Goal: Information Seeking & Learning: Understand process/instructions

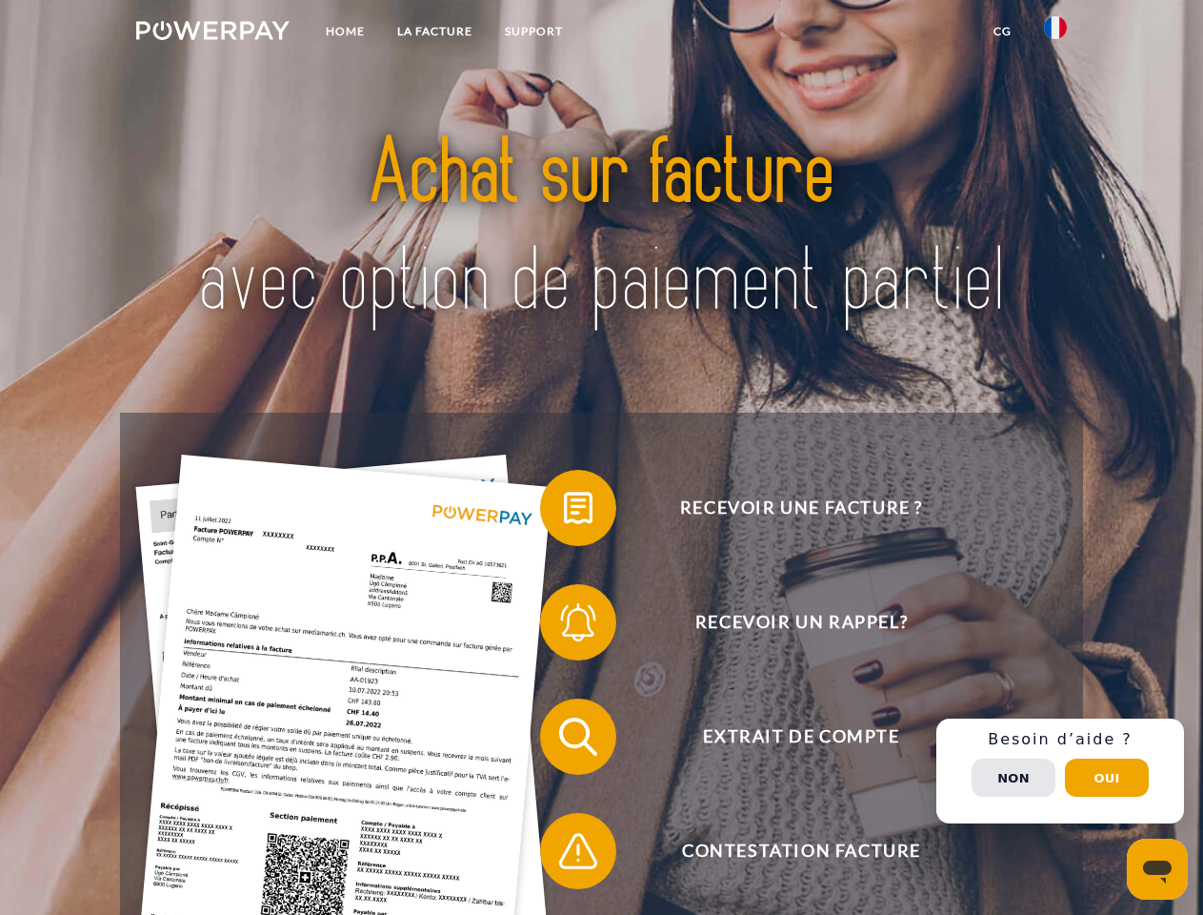
click at [212, 33] on img at bounding box center [212, 30] width 153 height 19
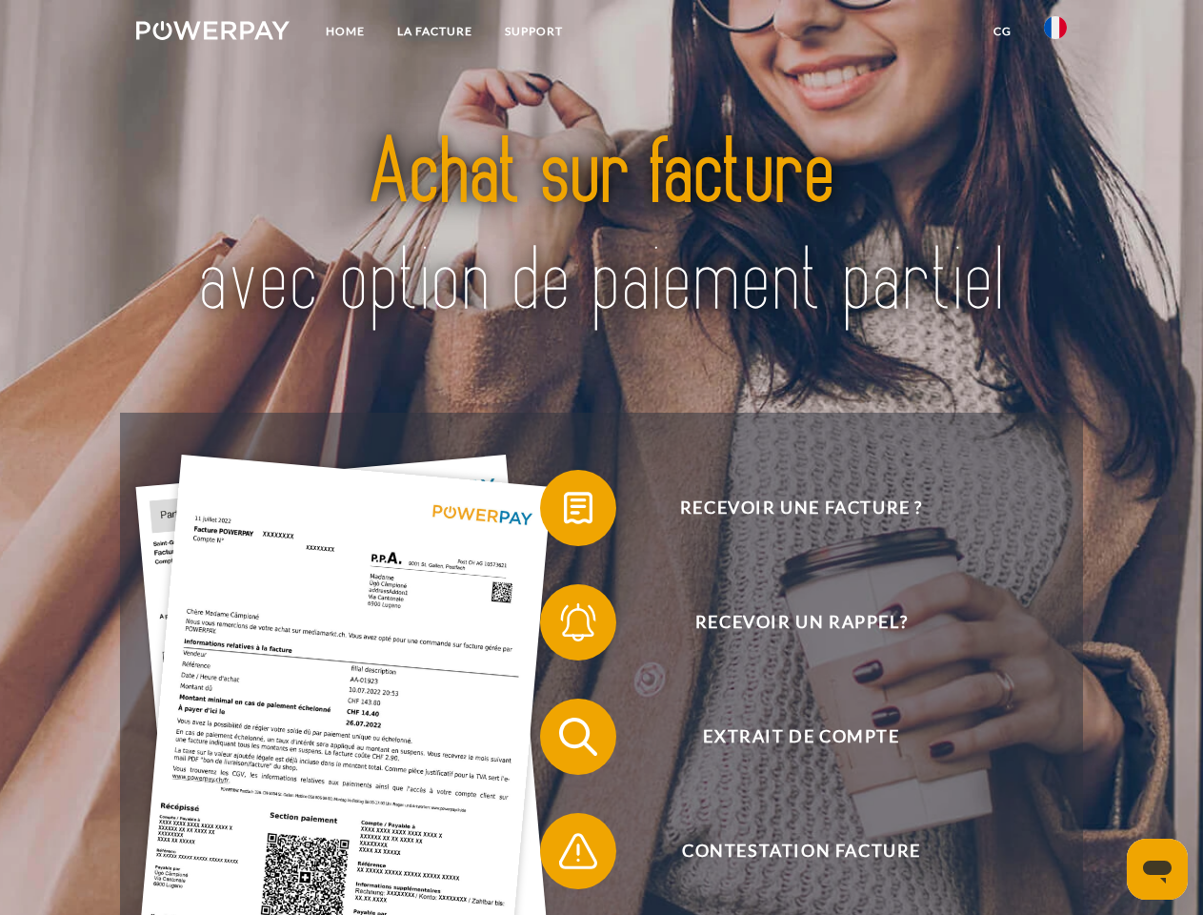
click at [1056, 33] on img at bounding box center [1055, 27] width 23 height 23
click at [1002, 31] on link "CG" at bounding box center [1003, 31] width 50 height 34
click at [564, 512] on span at bounding box center [549, 507] width 95 height 95
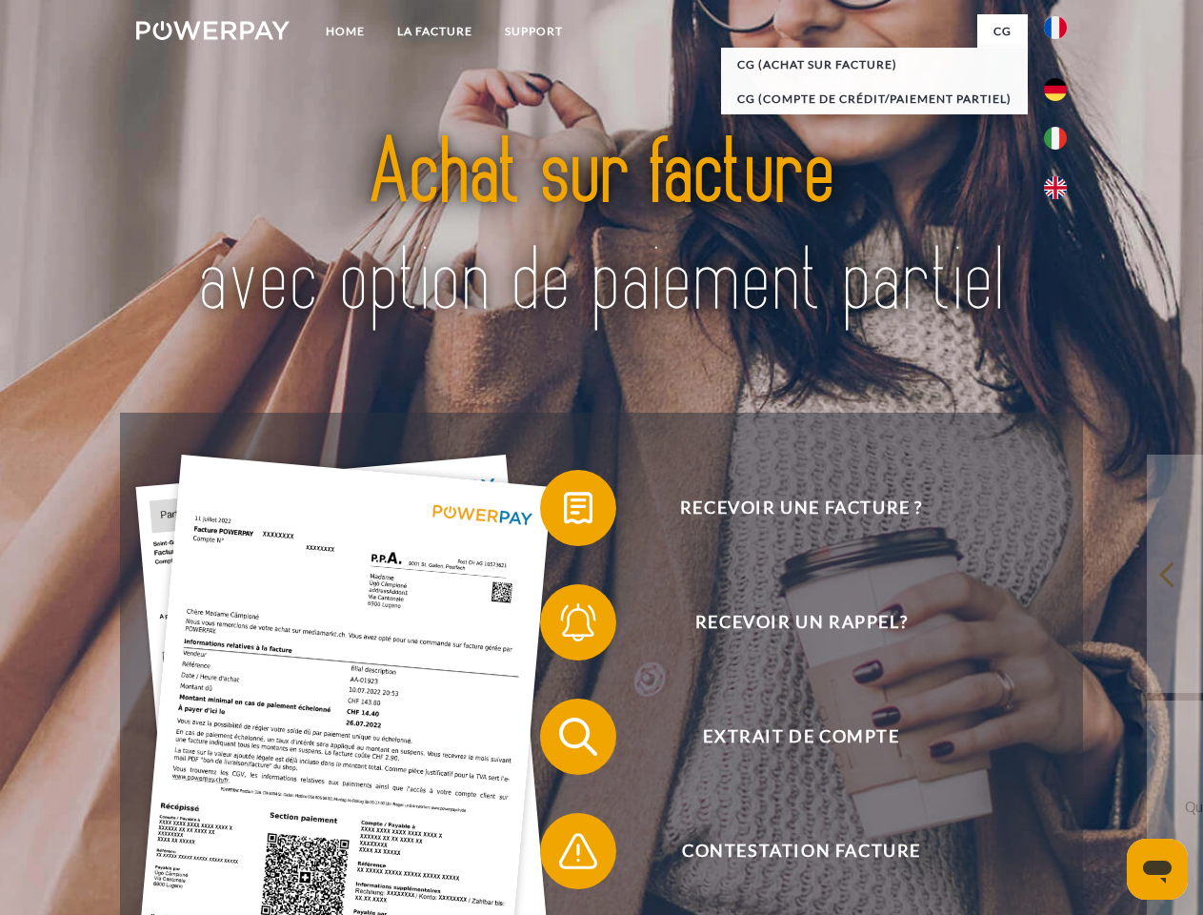
click at [564, 626] on span at bounding box center [549, 622] width 95 height 95
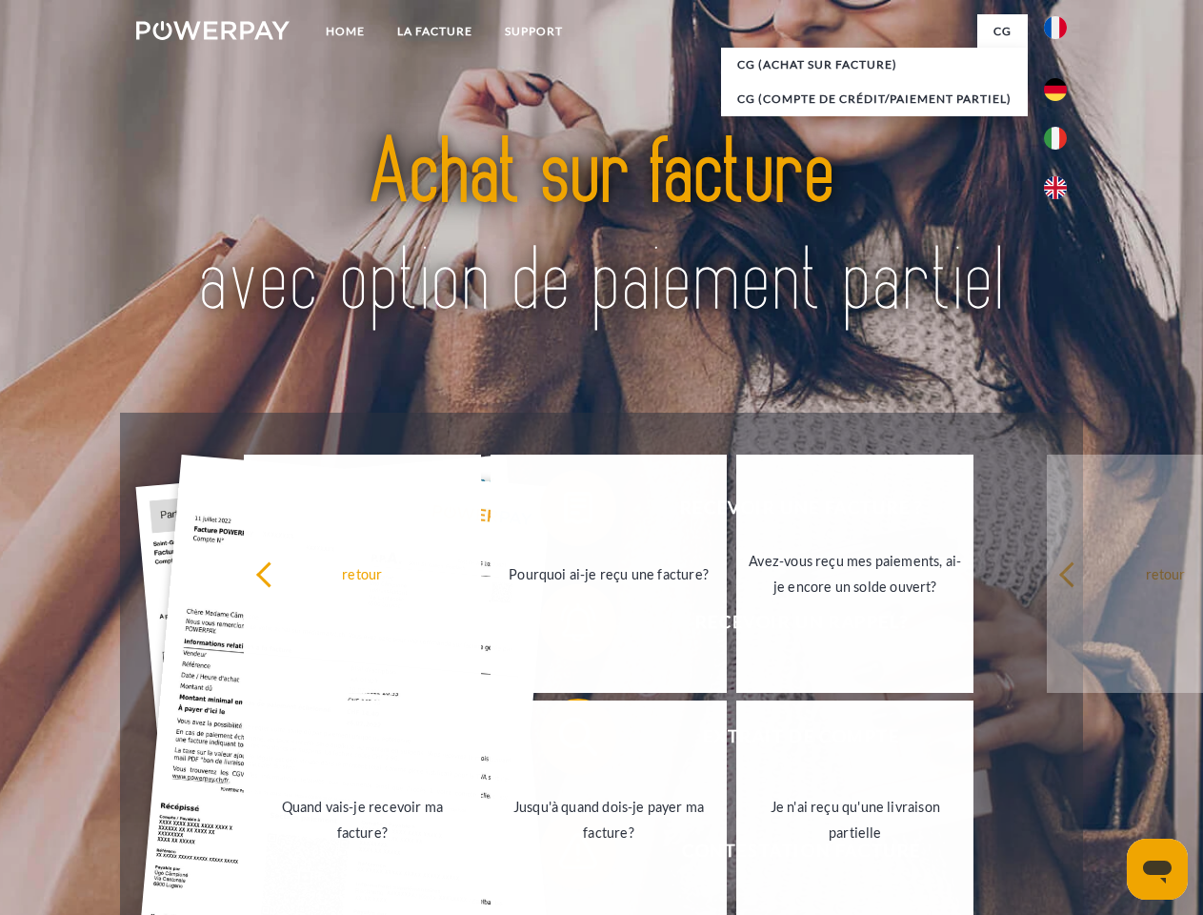
click at [564, 740] on link "Jusqu'à quand dois-je payer ma facture?" at bounding box center [609, 819] width 237 height 238
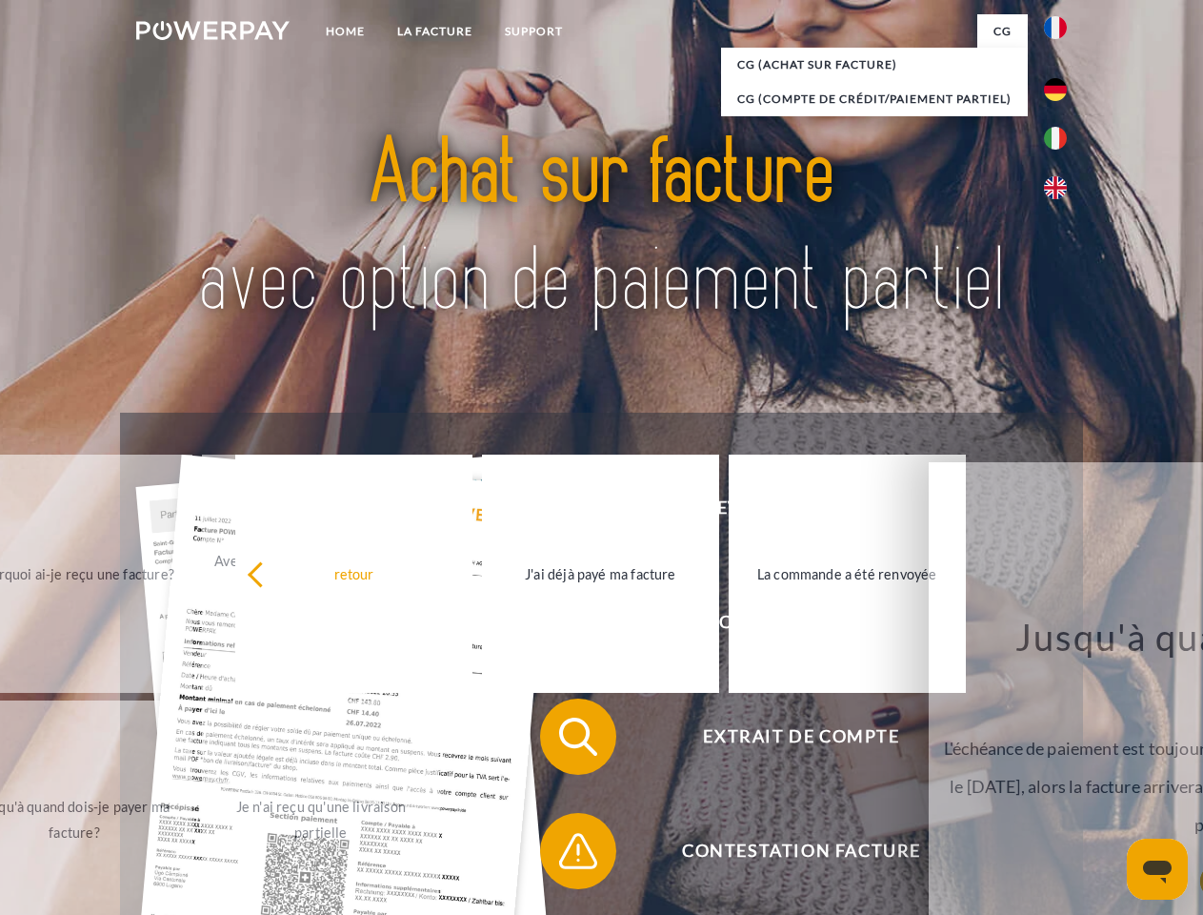
click at [564, 855] on span at bounding box center [549, 850] width 95 height 95
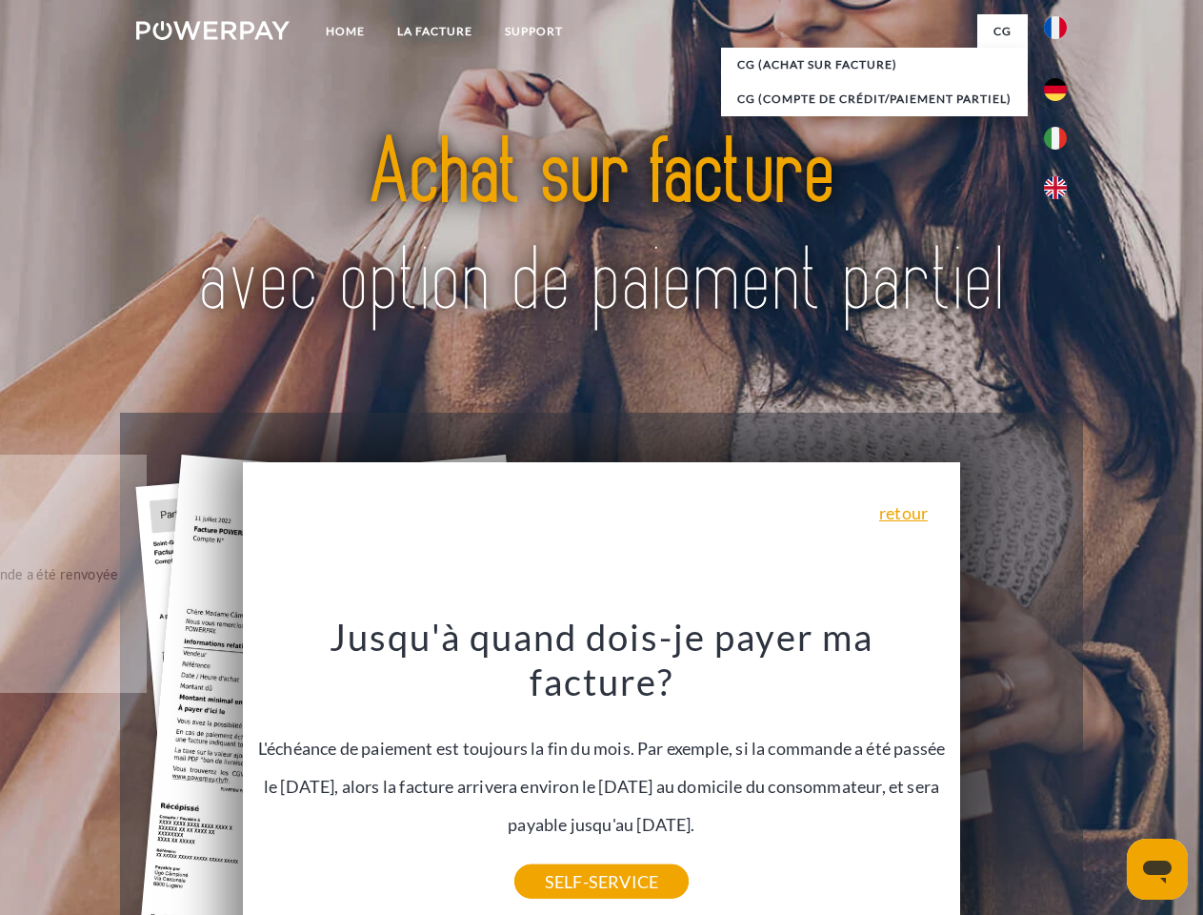
click at [1060, 771] on div "Recevoir une facture ? Recevoir un rappel? Extrait de compte retour" at bounding box center [601, 794] width 962 height 762
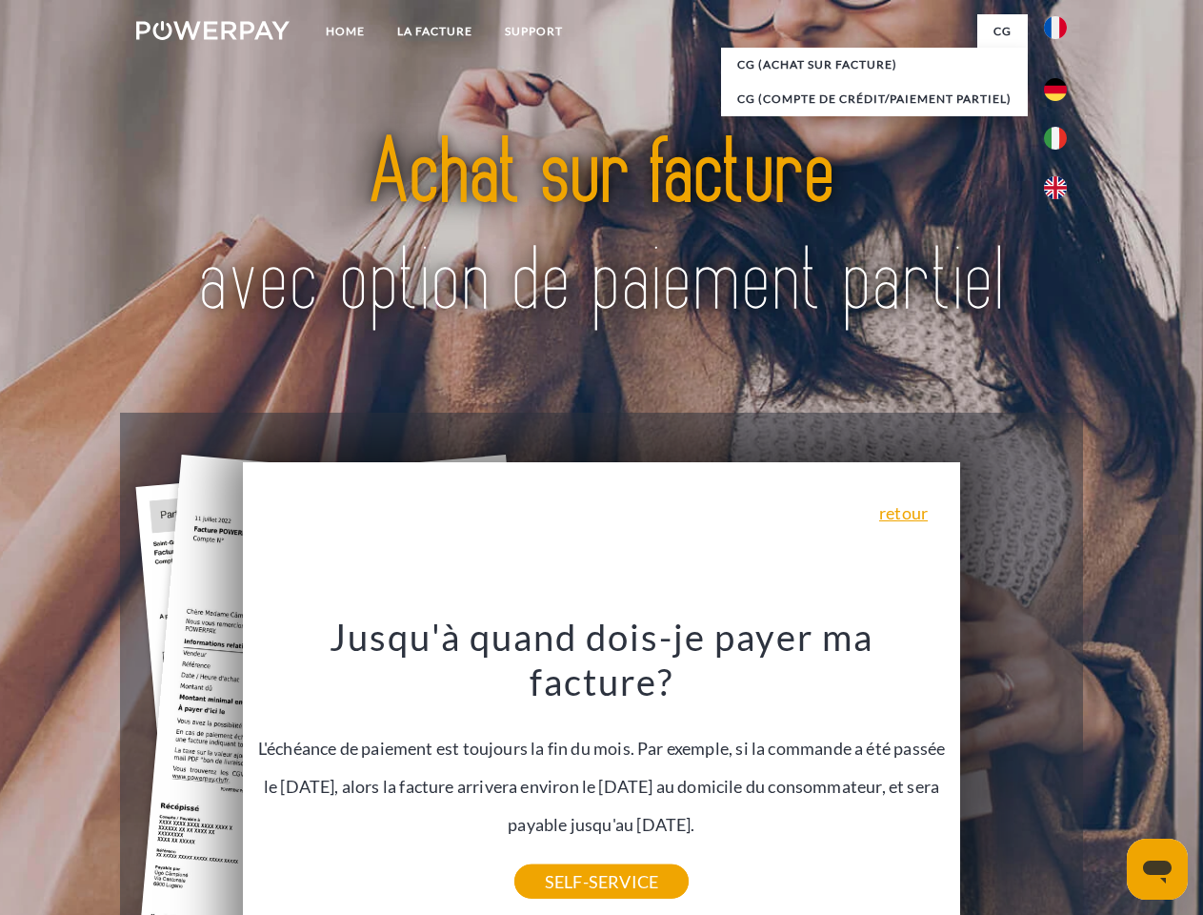
click at [1014, 775] on span "Extrait de compte" at bounding box center [801, 736] width 467 height 76
click at [1107, 777] on header "Home LA FACTURE Support" at bounding box center [601, 658] width 1203 height 1316
